Goal: Use online tool/utility: Utilize a website feature to perform a specific function

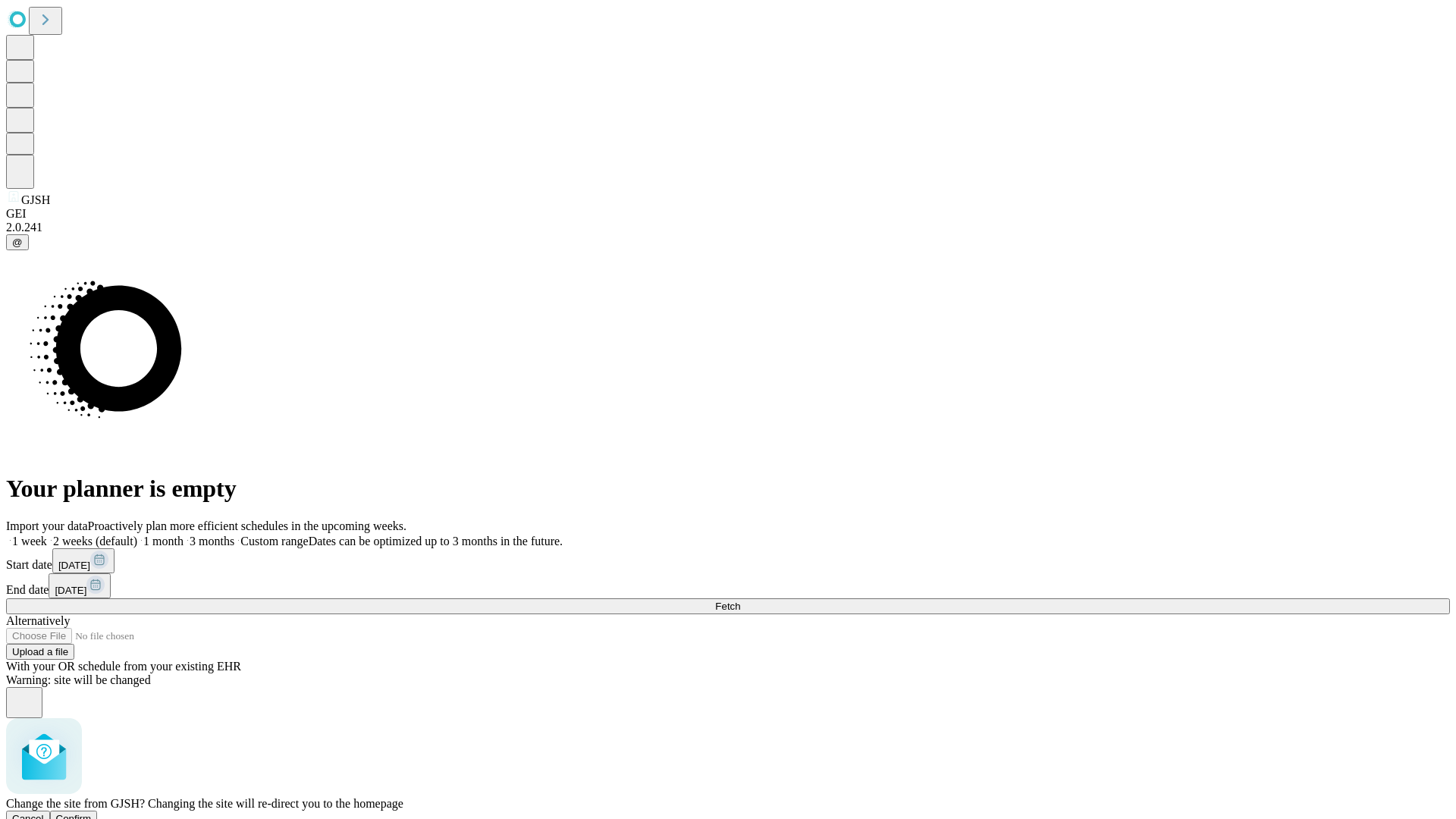
click at [91, 813] on span "Confirm" at bounding box center [73, 819] width 35 height 12
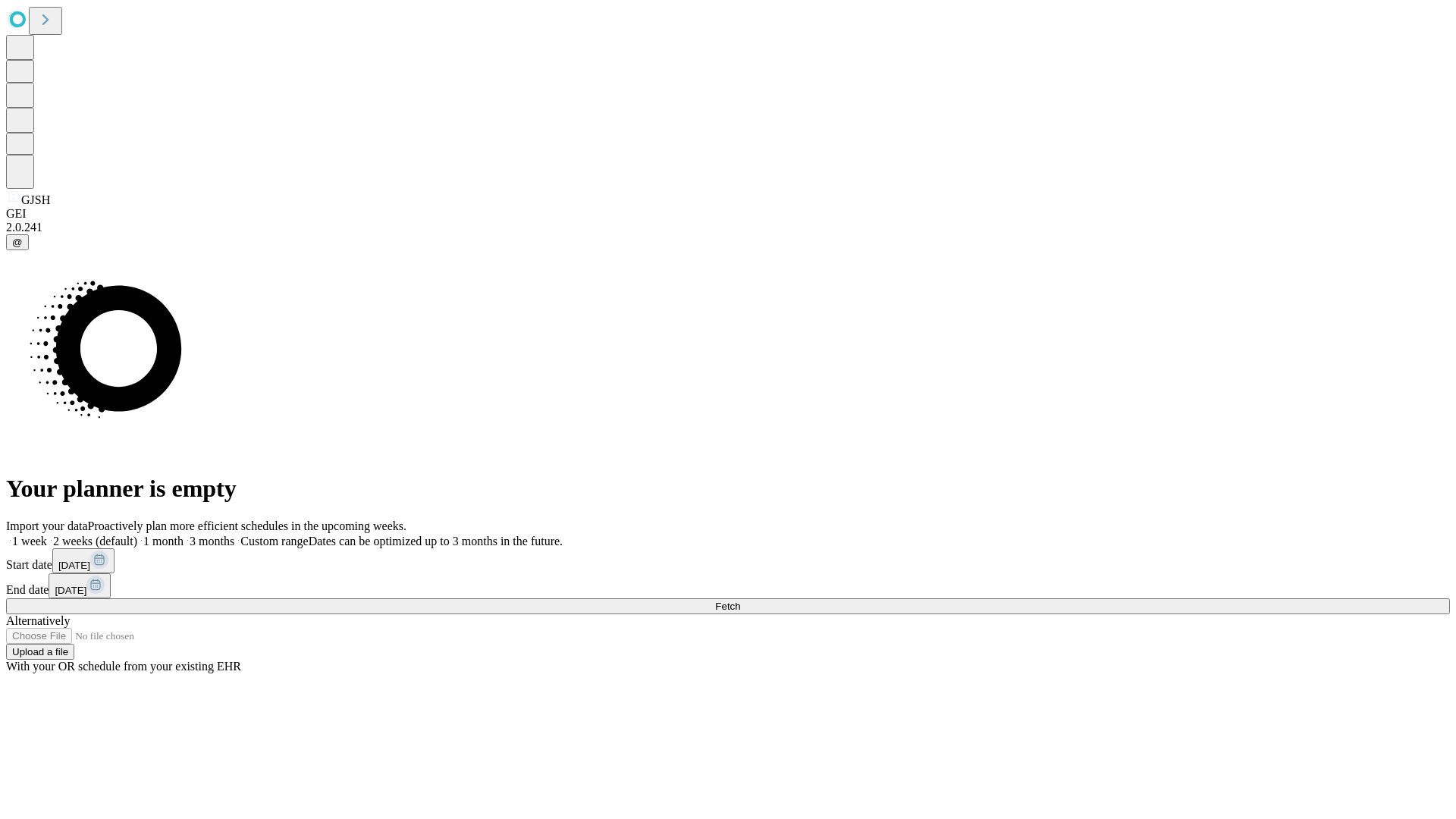
click at [184, 535] on label "1 month" at bounding box center [161, 541] width 46 height 13
click at [740, 601] on span "Fetch" at bounding box center [727, 606] width 25 height 12
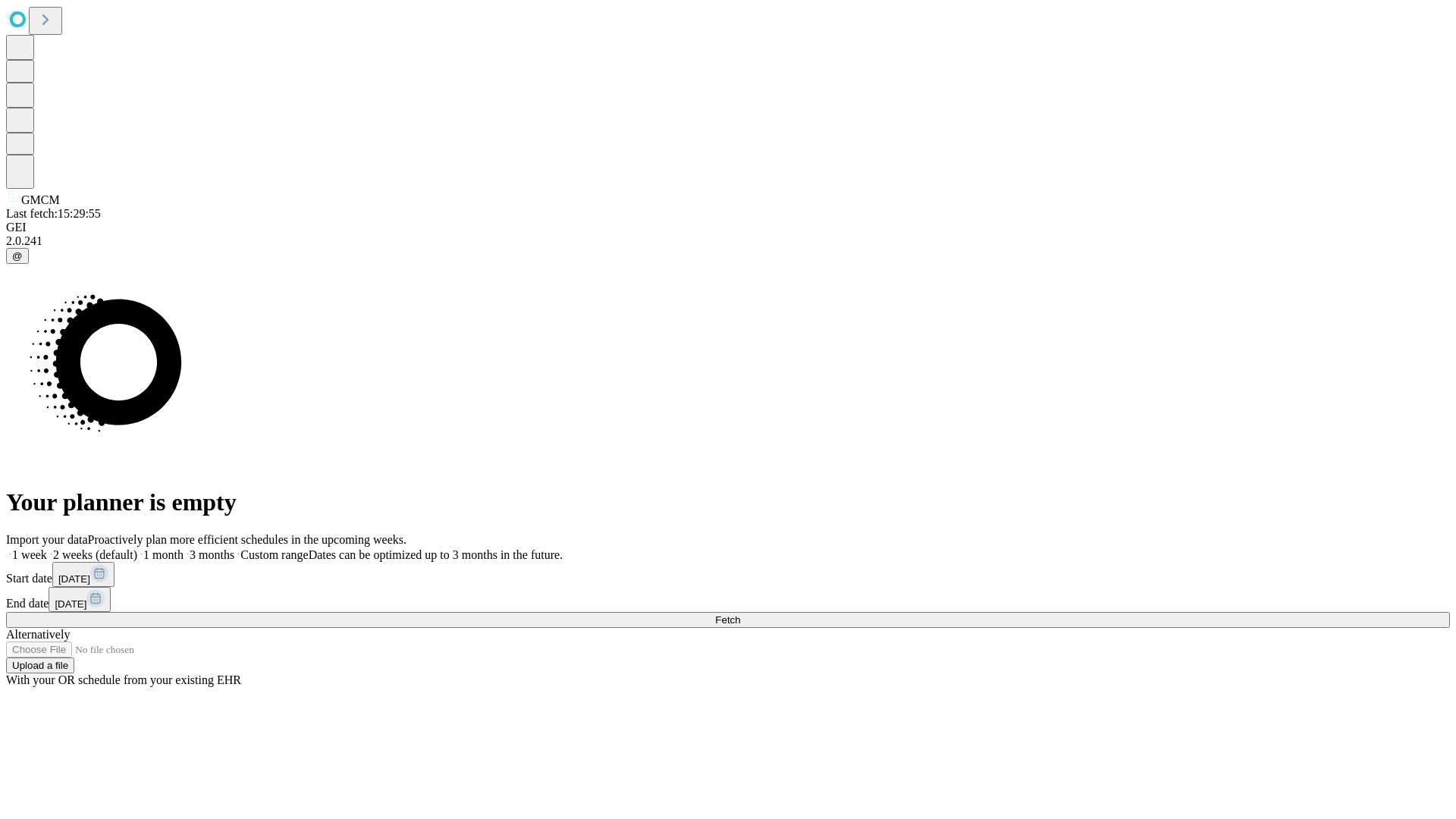
click at [184, 549] on label "1 month" at bounding box center [161, 555] width 46 height 13
click at [740, 615] on span "Fetch" at bounding box center [727, 620] width 25 height 12
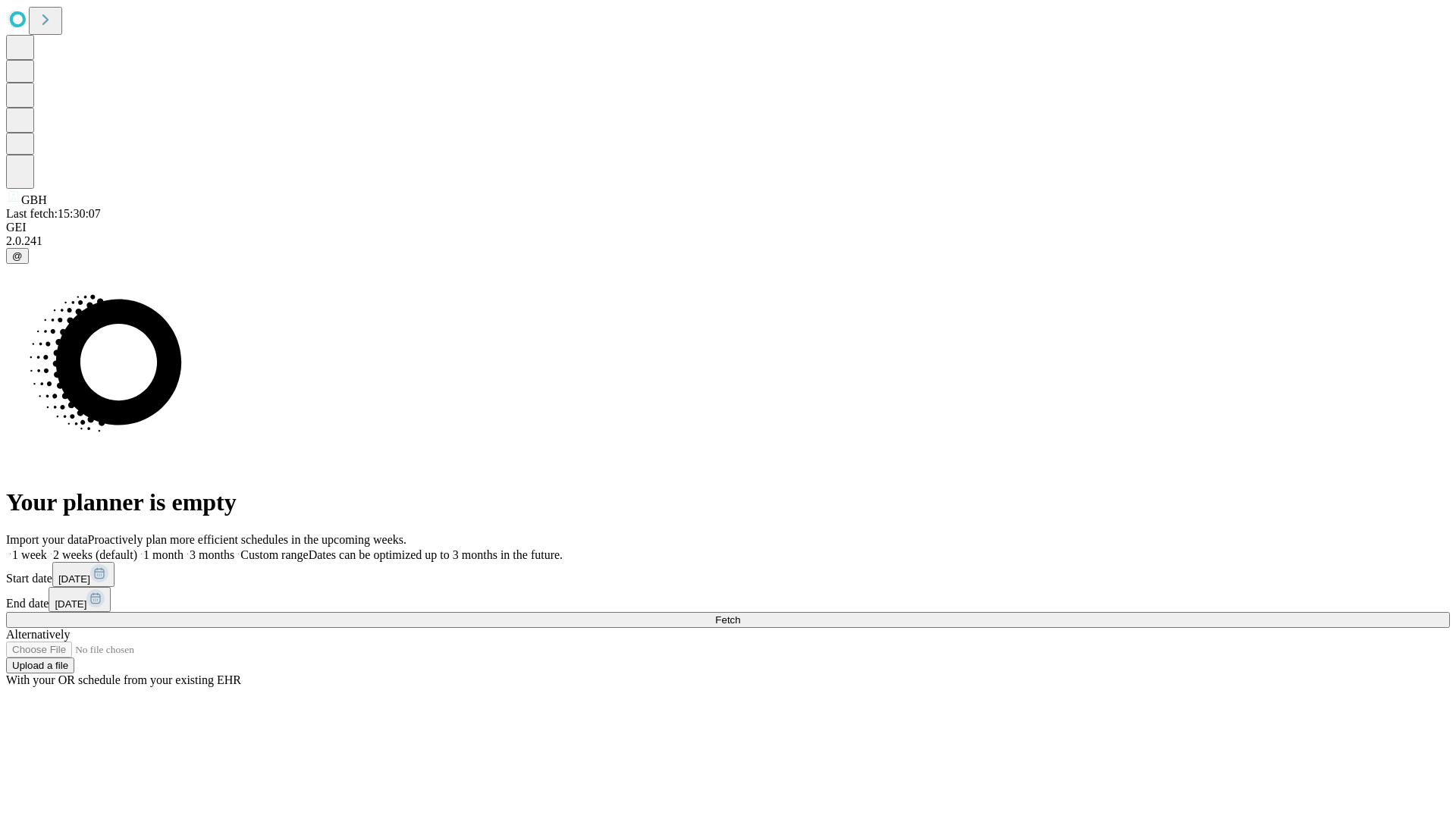
click at [184, 549] on label "1 month" at bounding box center [161, 555] width 46 height 13
click at [740, 615] on span "Fetch" at bounding box center [727, 620] width 25 height 12
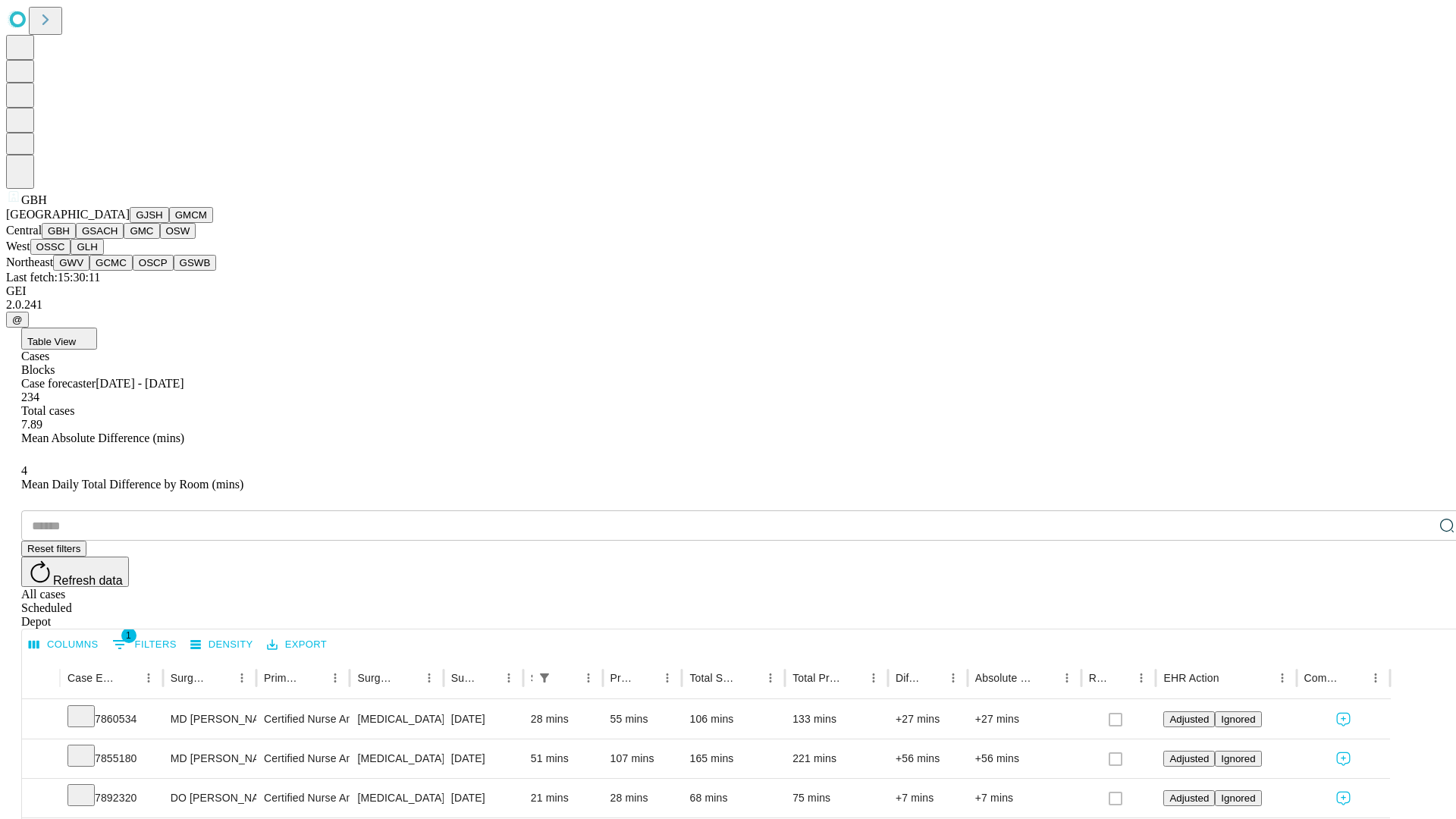
click at [118, 239] on button "GSACH" at bounding box center [100, 231] width 48 height 16
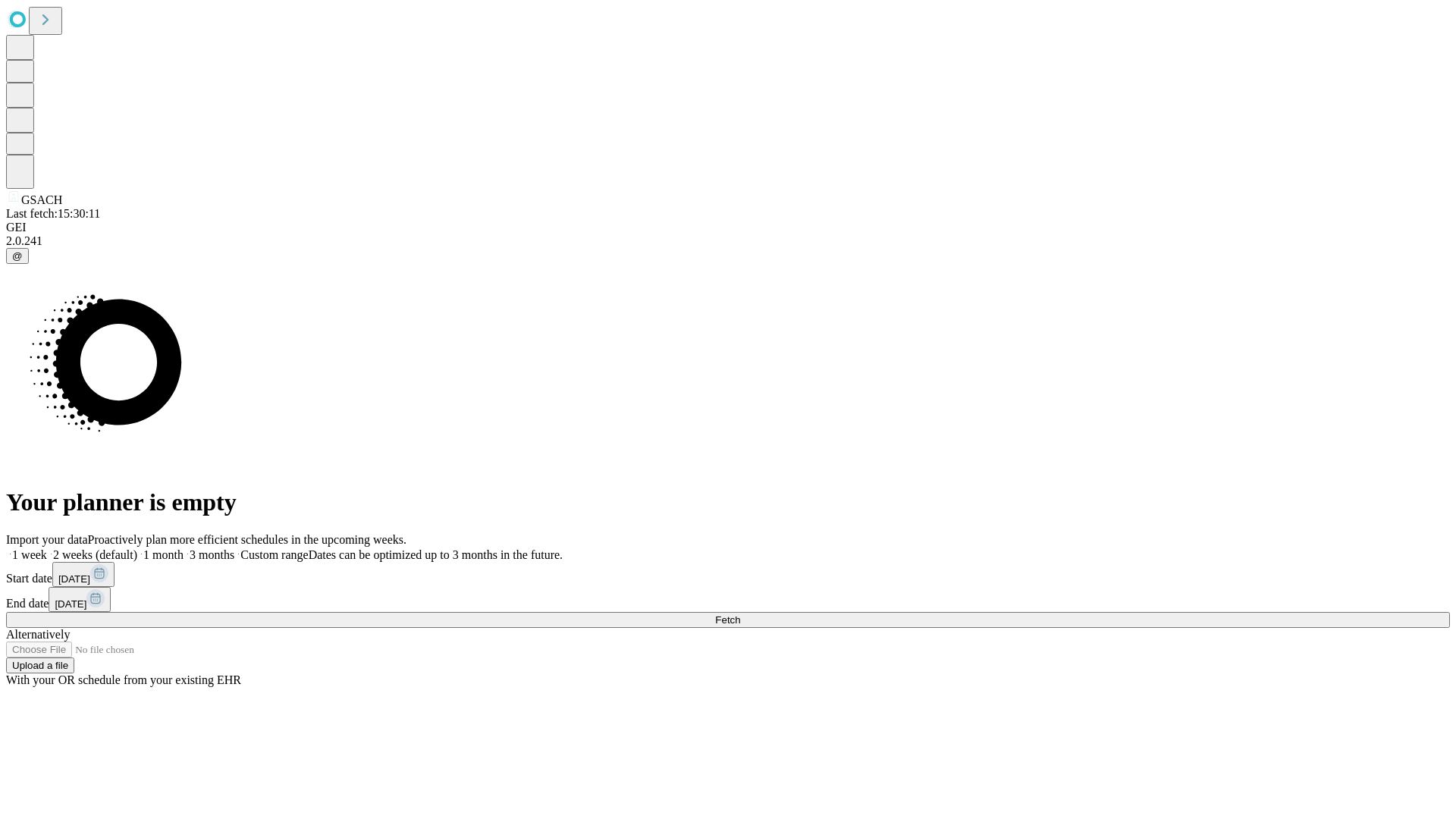
click at [184, 549] on label "1 month" at bounding box center [161, 555] width 46 height 13
click at [740, 615] on span "Fetch" at bounding box center [727, 620] width 25 height 12
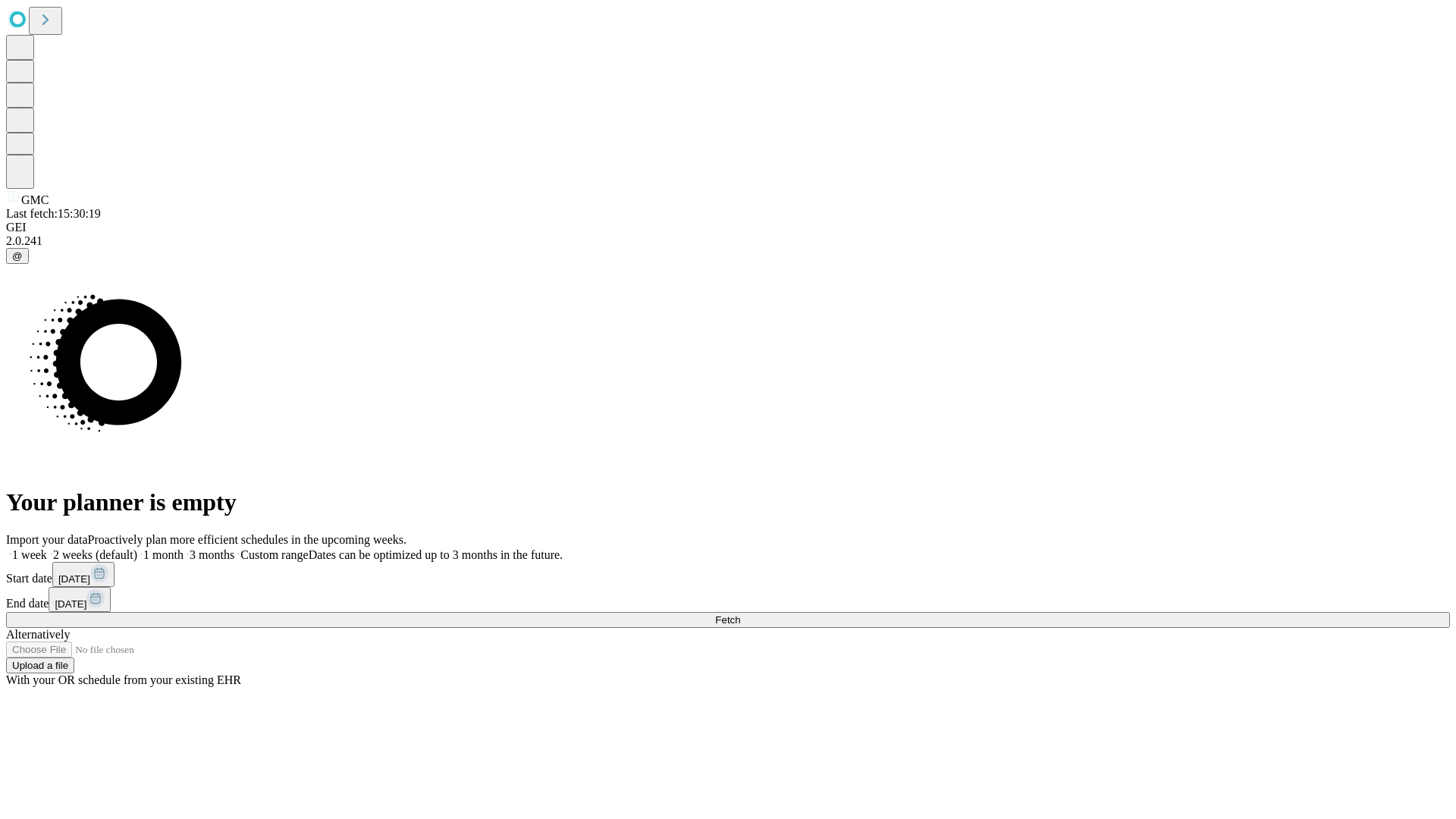
click at [184, 549] on label "1 month" at bounding box center [161, 555] width 46 height 13
click at [740, 615] on span "Fetch" at bounding box center [727, 620] width 25 height 12
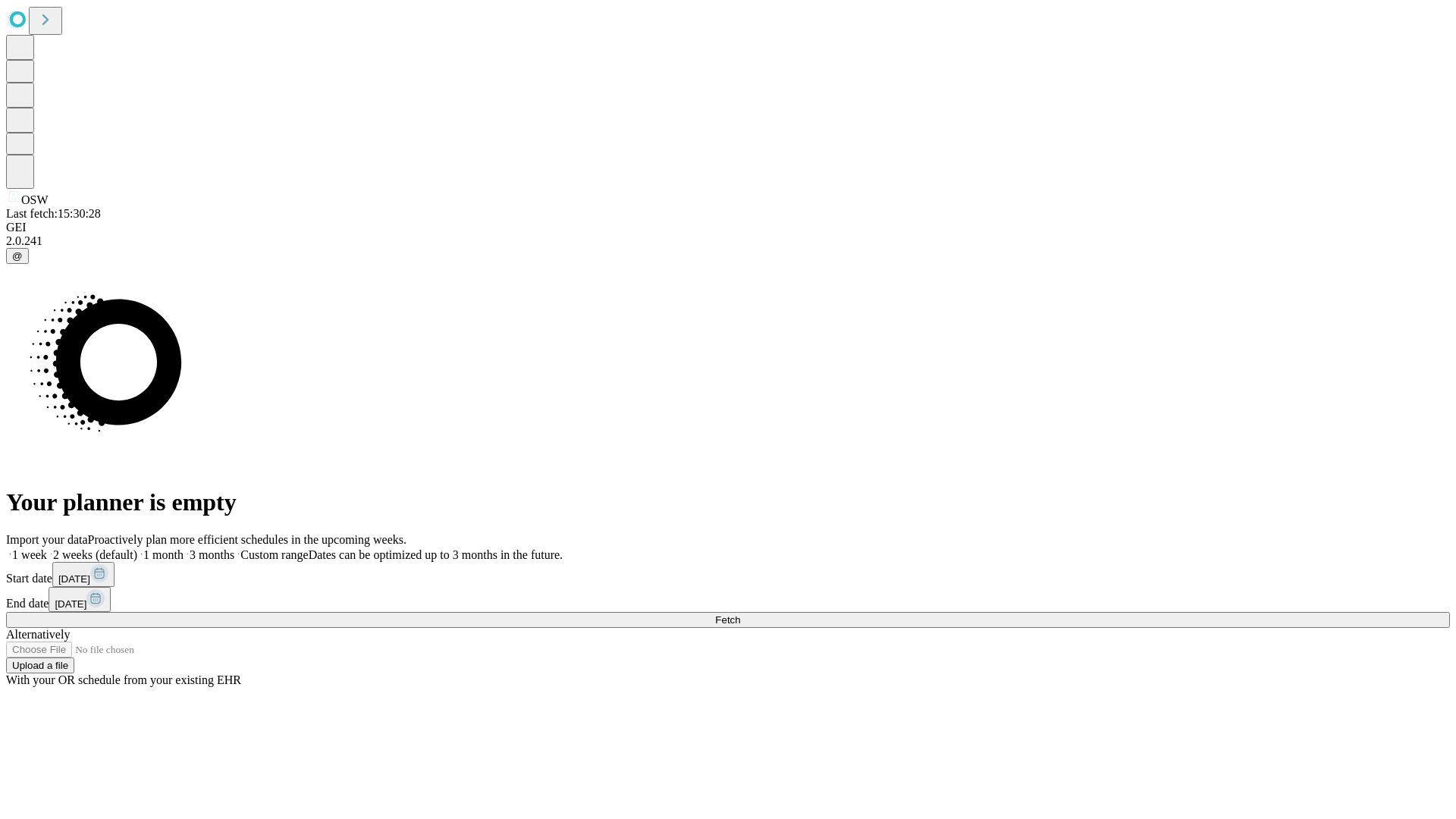
click at [740, 615] on span "Fetch" at bounding box center [727, 620] width 25 height 12
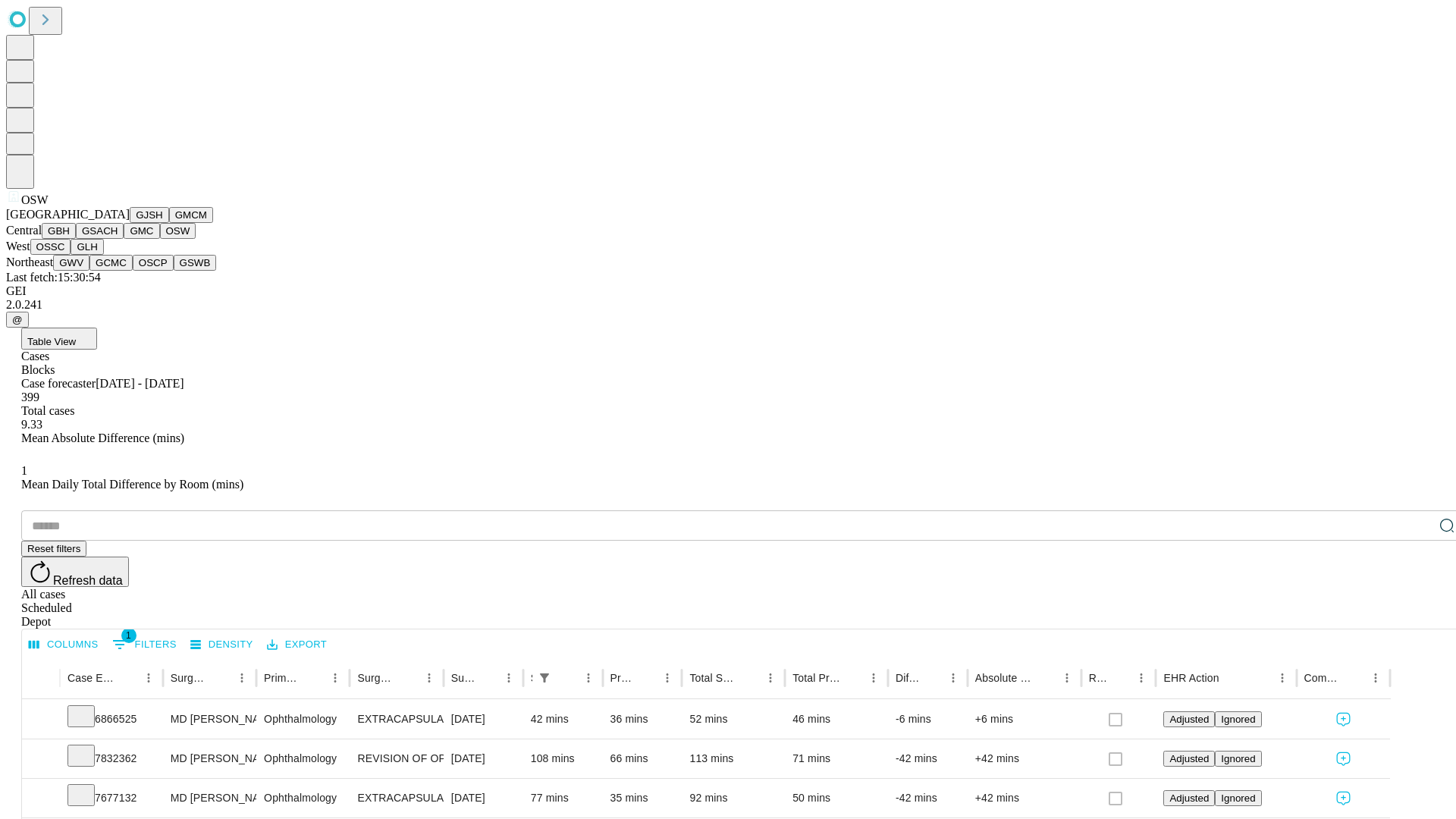
click at [72, 255] on button "OSSC" at bounding box center [51, 246] width 41 height 16
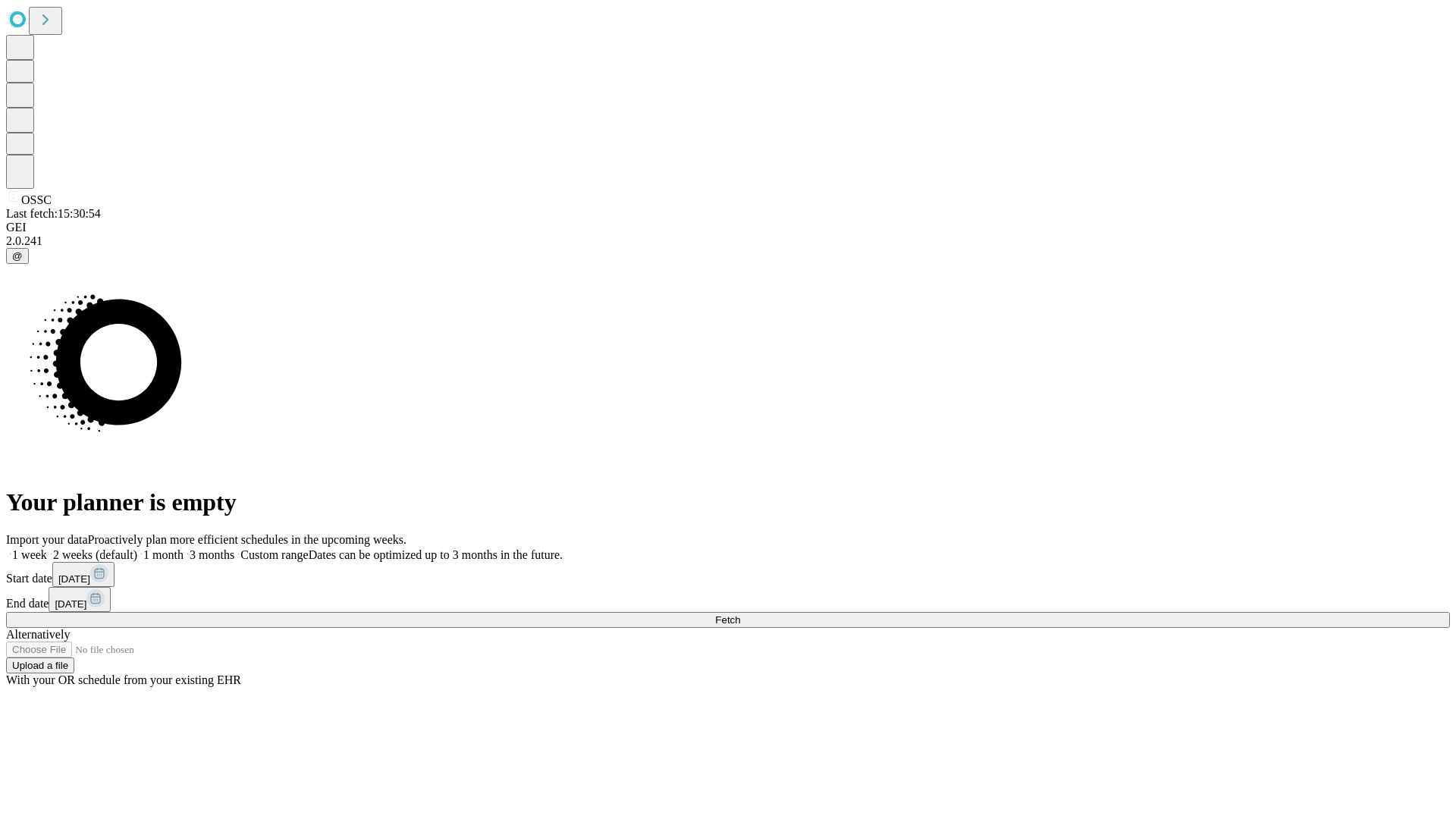
click at [184, 549] on label "1 month" at bounding box center [161, 555] width 46 height 13
click at [740, 615] on span "Fetch" at bounding box center [727, 620] width 25 height 12
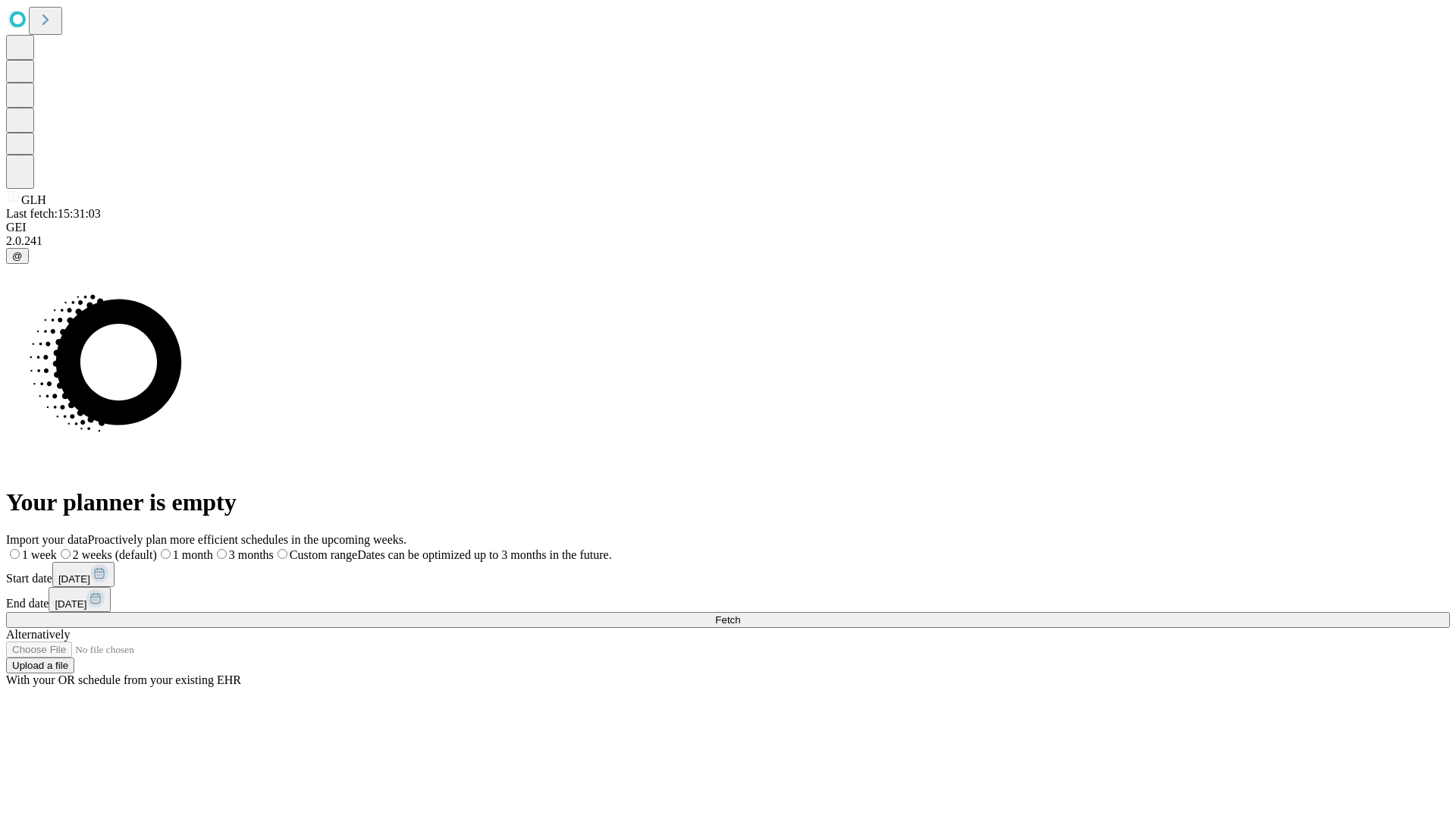
click at [213, 549] on label "1 month" at bounding box center [185, 555] width 56 height 13
click at [740, 615] on span "Fetch" at bounding box center [727, 620] width 25 height 12
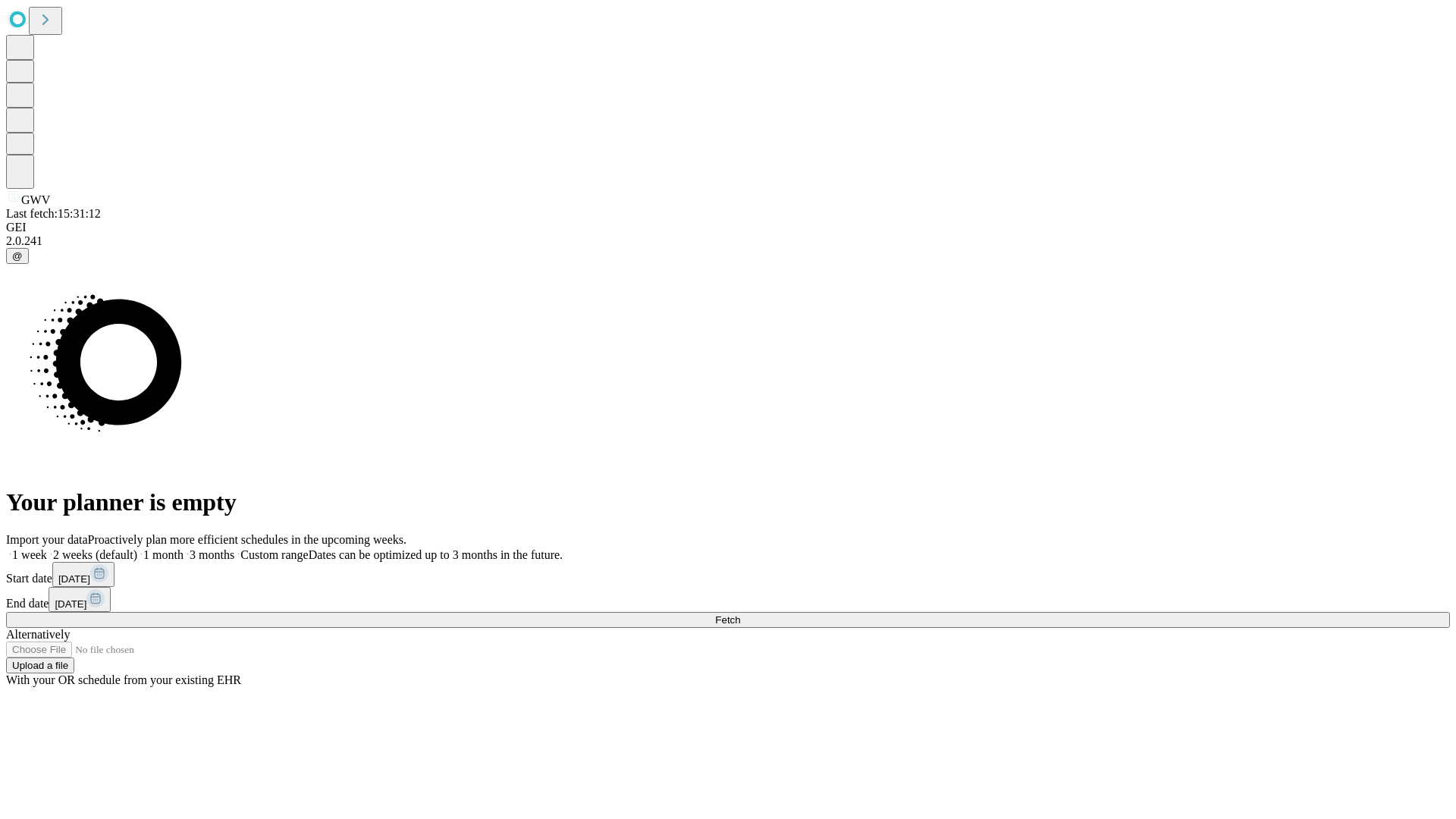
click at [740, 615] on span "Fetch" at bounding box center [727, 620] width 25 height 12
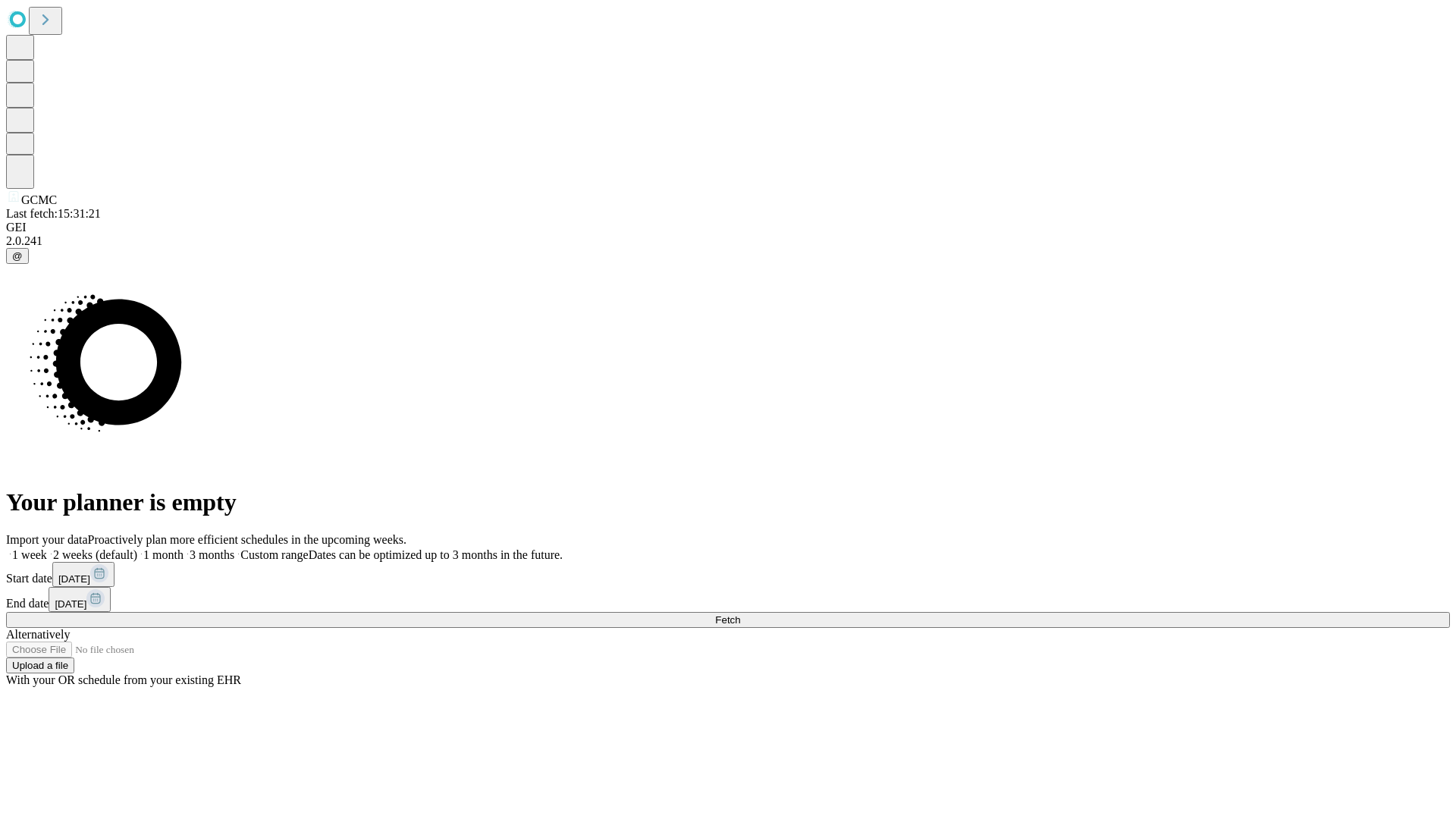
click at [184, 549] on label "1 month" at bounding box center [161, 555] width 46 height 13
click at [740, 615] on span "Fetch" at bounding box center [727, 620] width 25 height 12
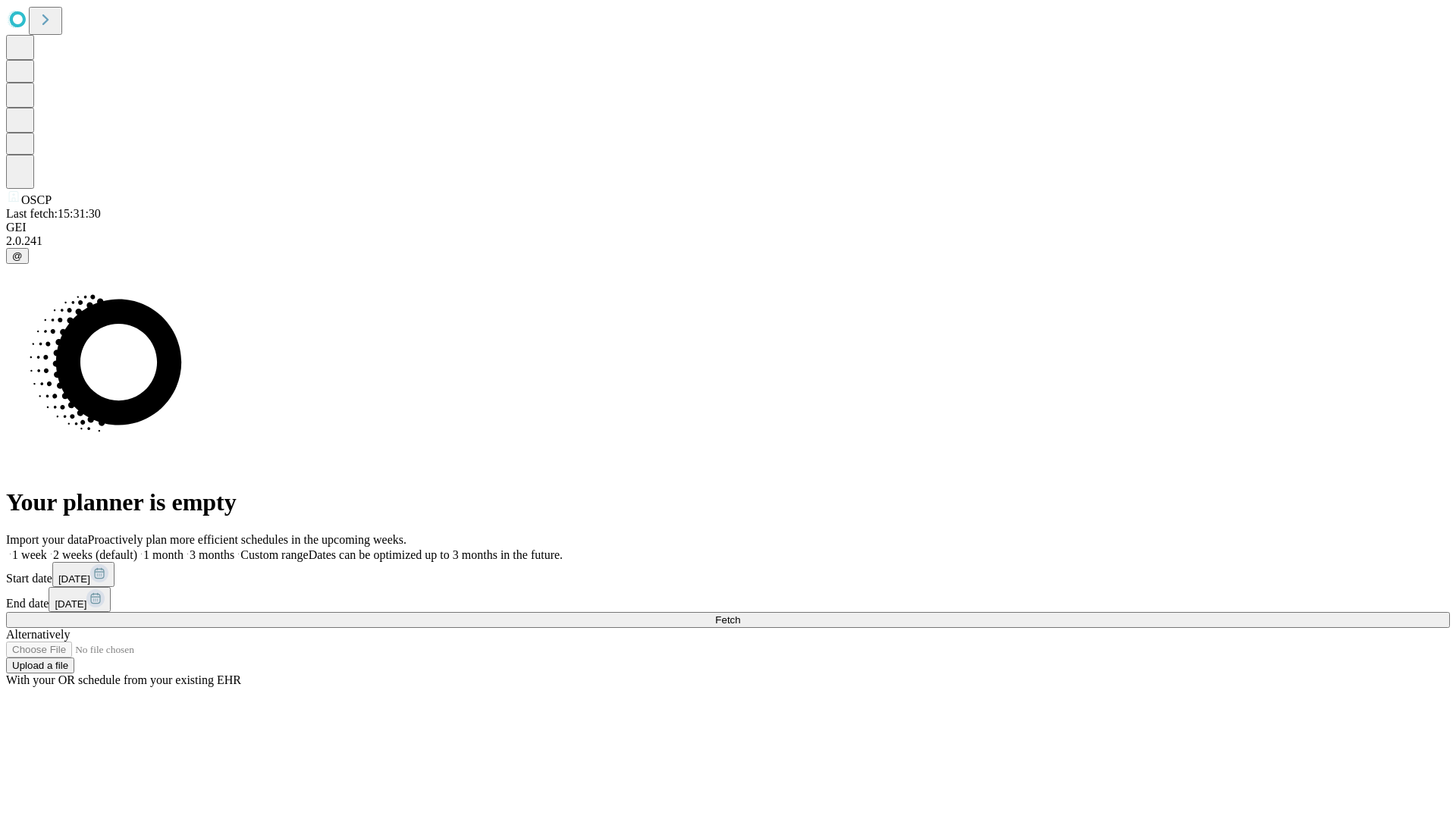
click at [184, 549] on label "1 month" at bounding box center [161, 555] width 46 height 13
click at [740, 615] on span "Fetch" at bounding box center [727, 620] width 25 height 12
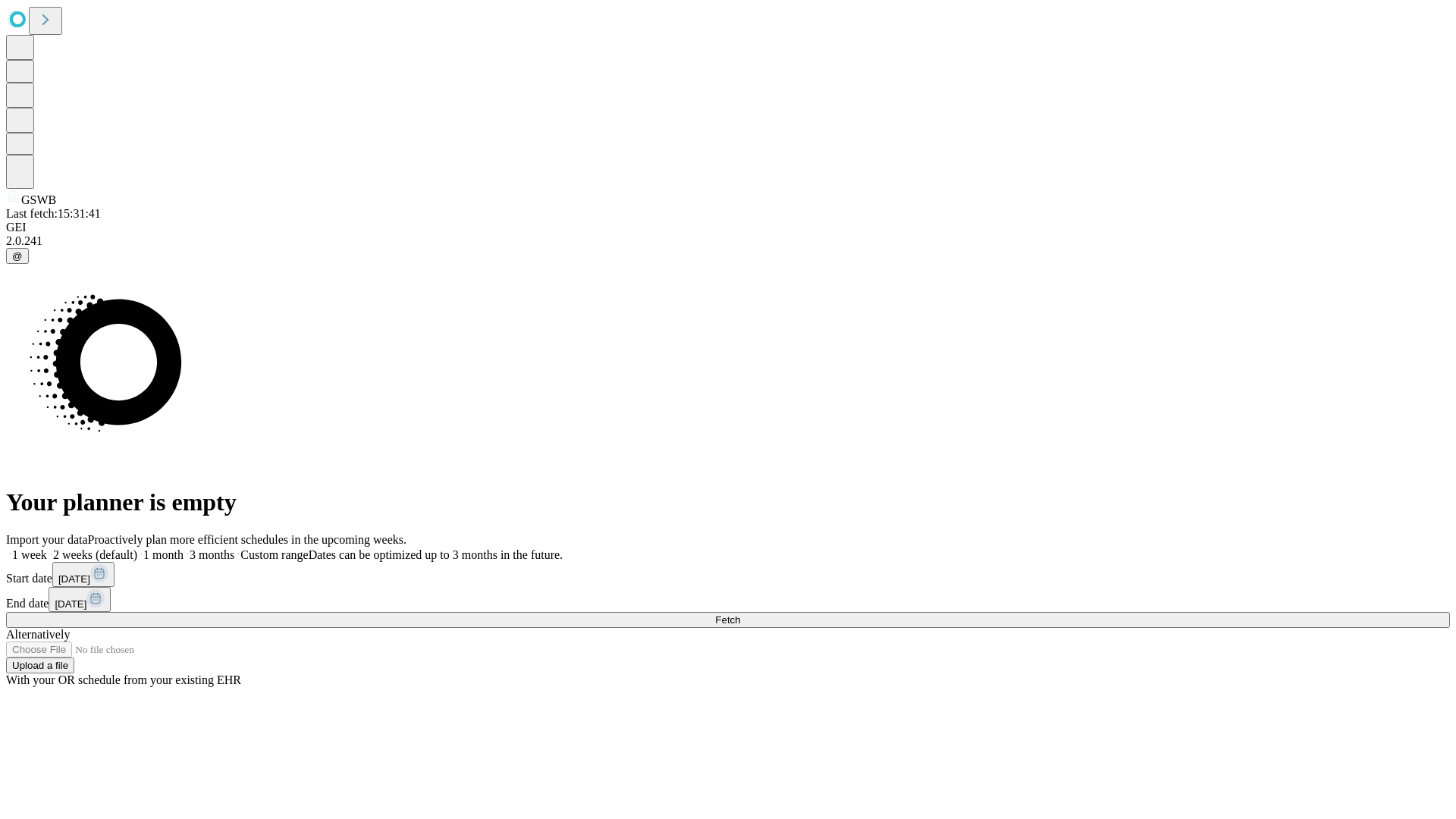
click at [184, 549] on label "1 month" at bounding box center [161, 555] width 46 height 13
click at [740, 615] on span "Fetch" at bounding box center [727, 620] width 25 height 12
